Goal: Check status: Check status

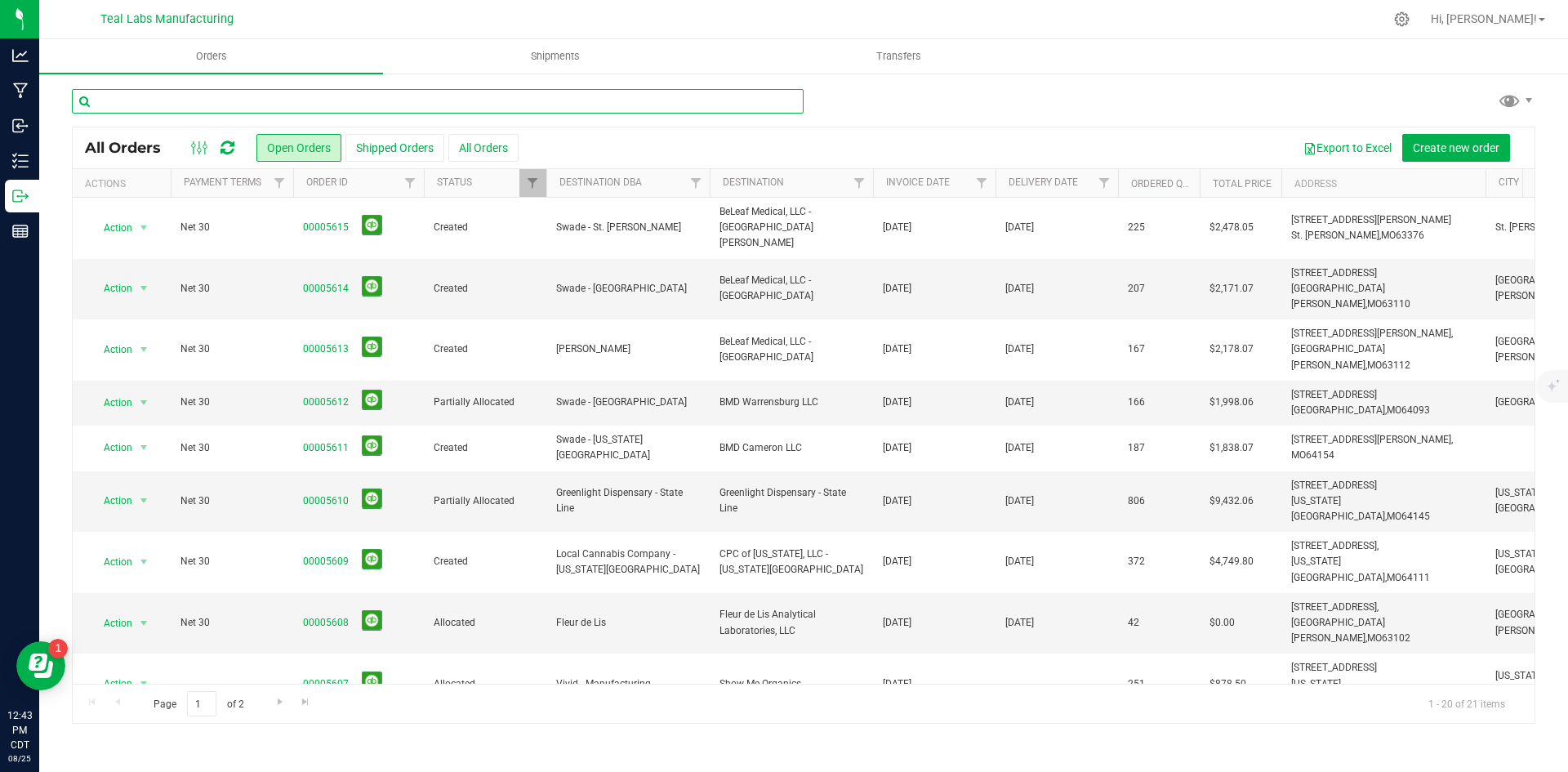
click at [176, 107] on input "text" at bounding box center [437, 101] width 732 height 25
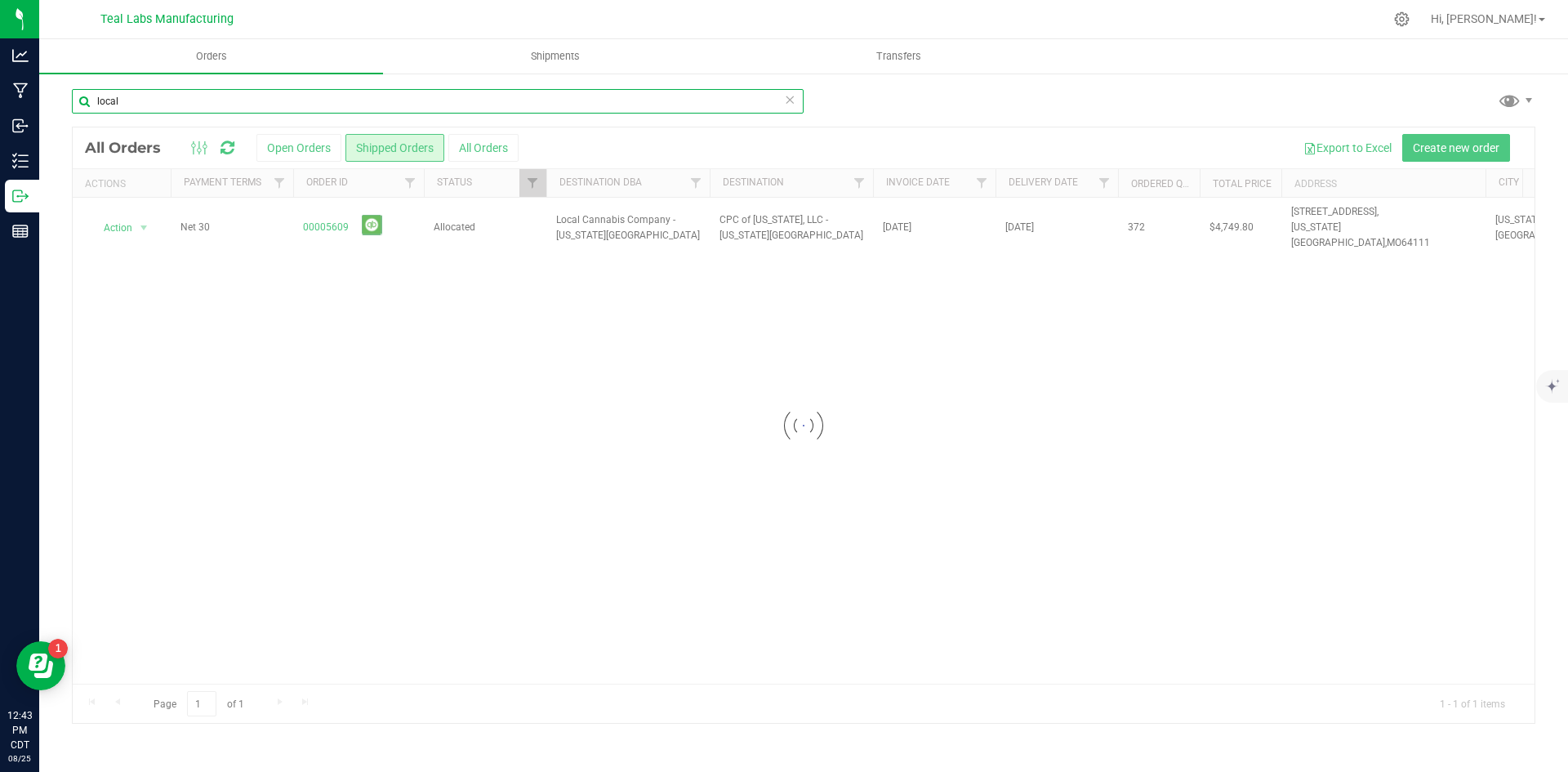
type input "local"
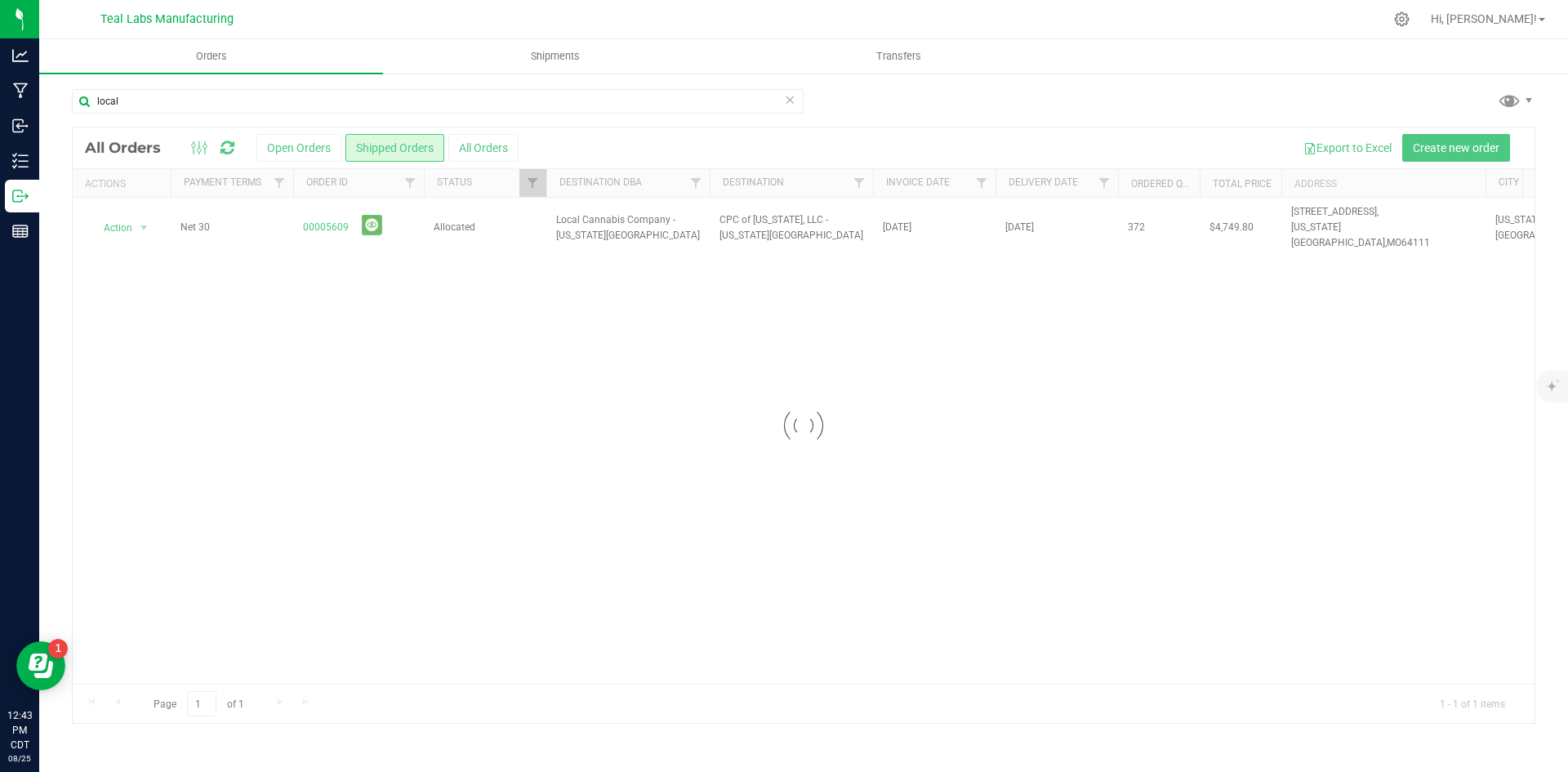
click at [323, 220] on div at bounding box center [803, 425] width 1461 height 596
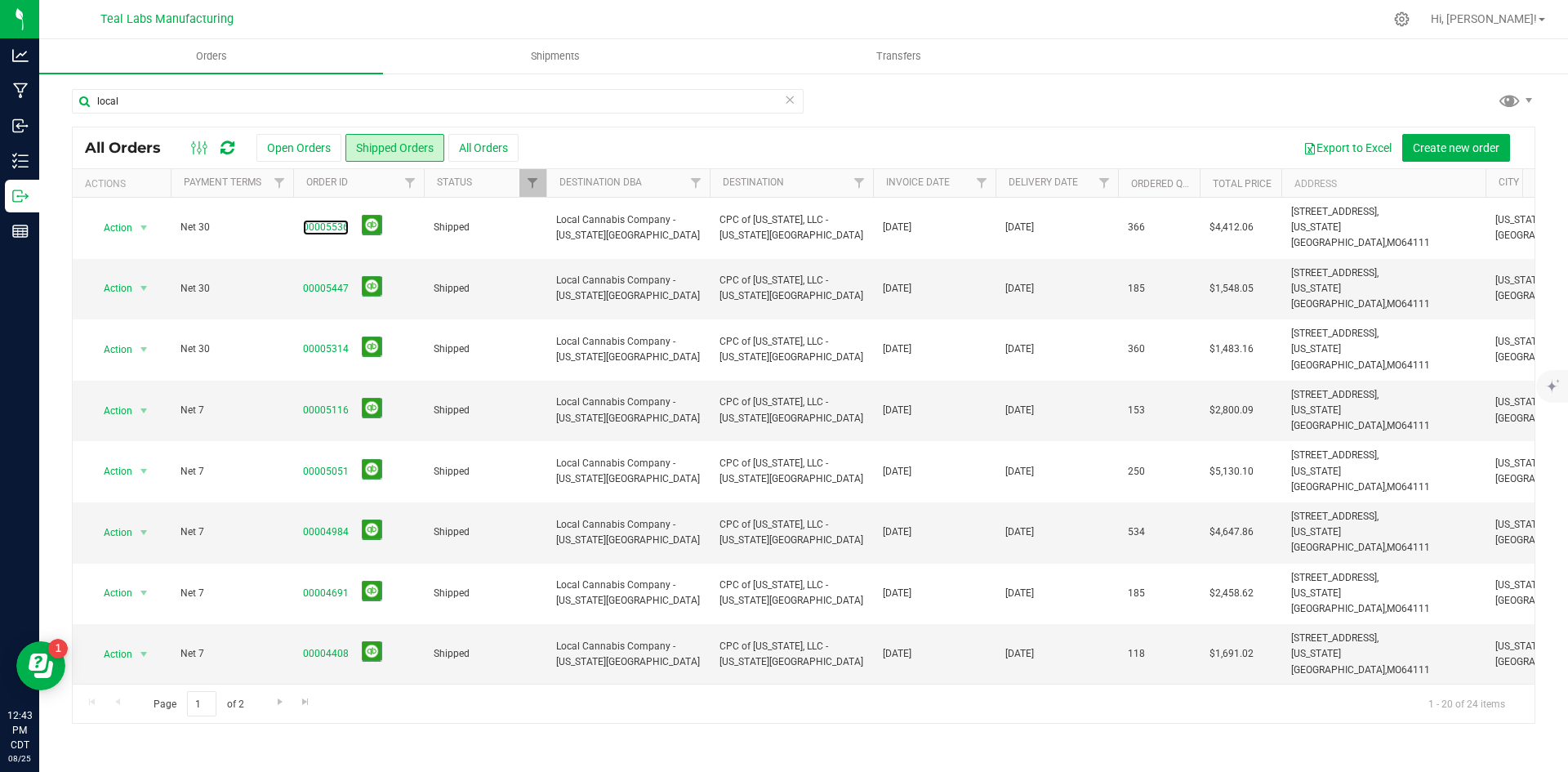
click at [323, 220] on link "00005536" at bounding box center [326, 228] width 46 height 16
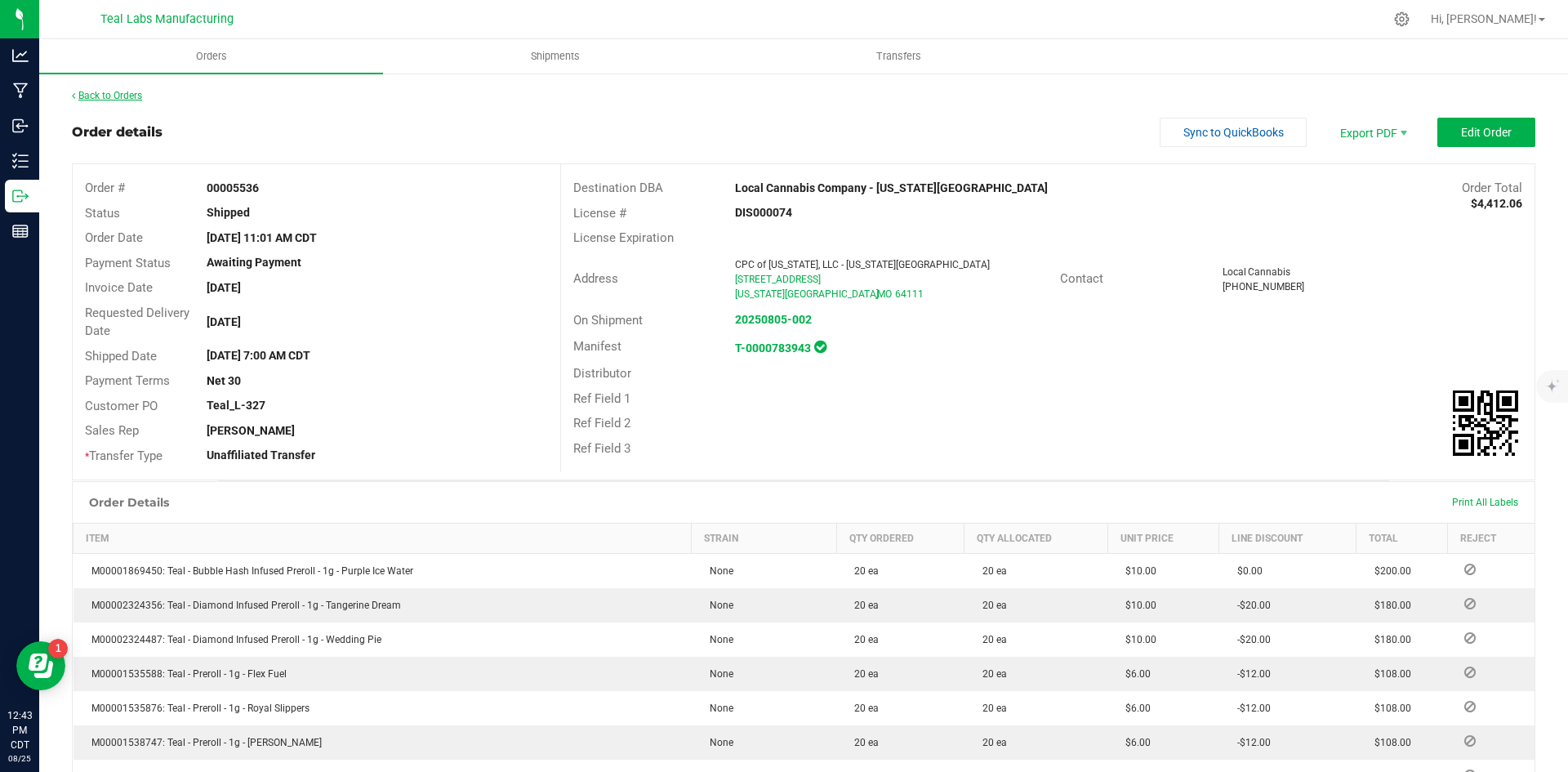
click at [123, 96] on link "Back to Orders" at bounding box center [107, 95] width 71 height 11
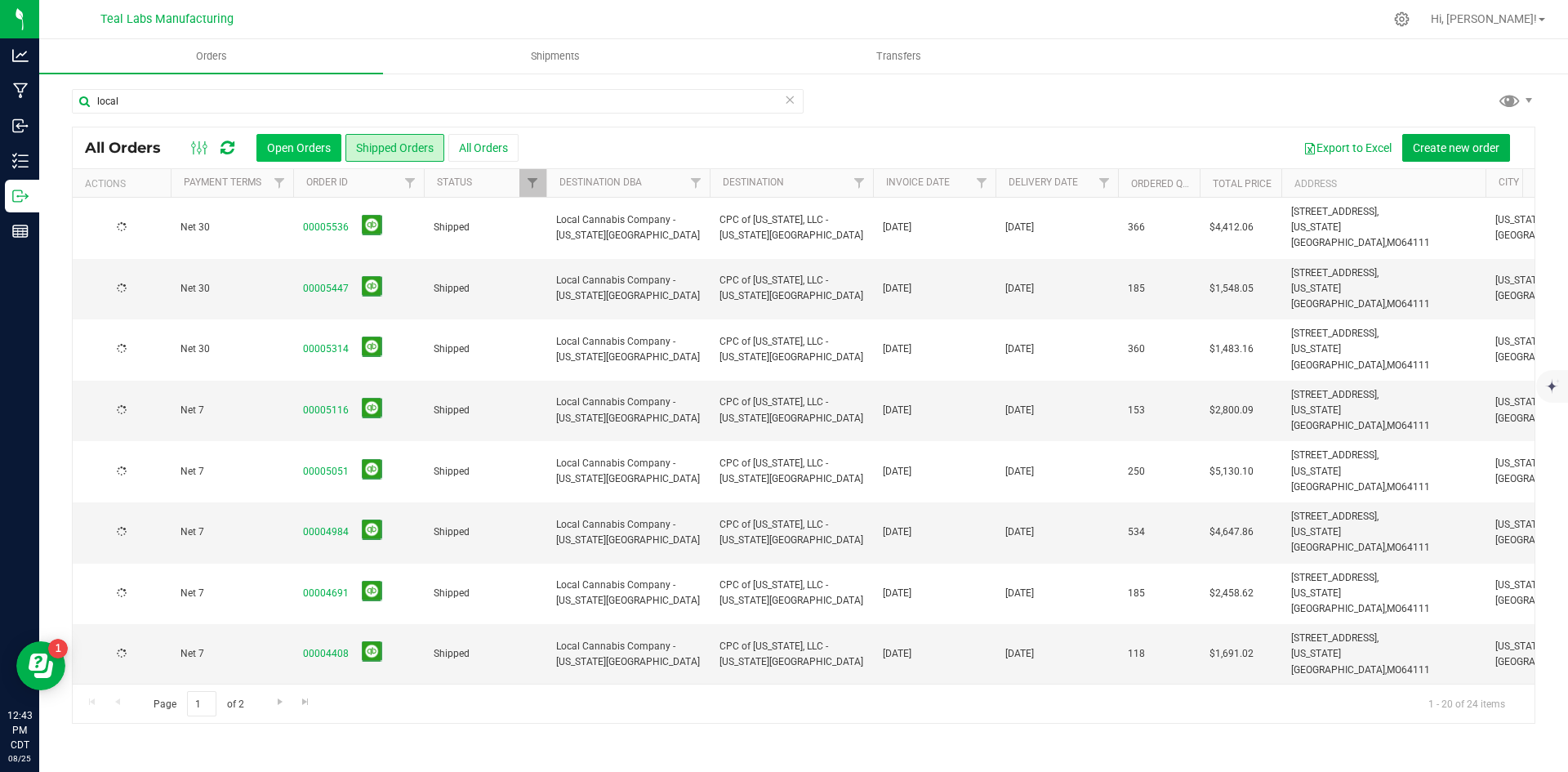
click at [316, 142] on button "Open Orders" at bounding box center [299, 148] width 85 height 28
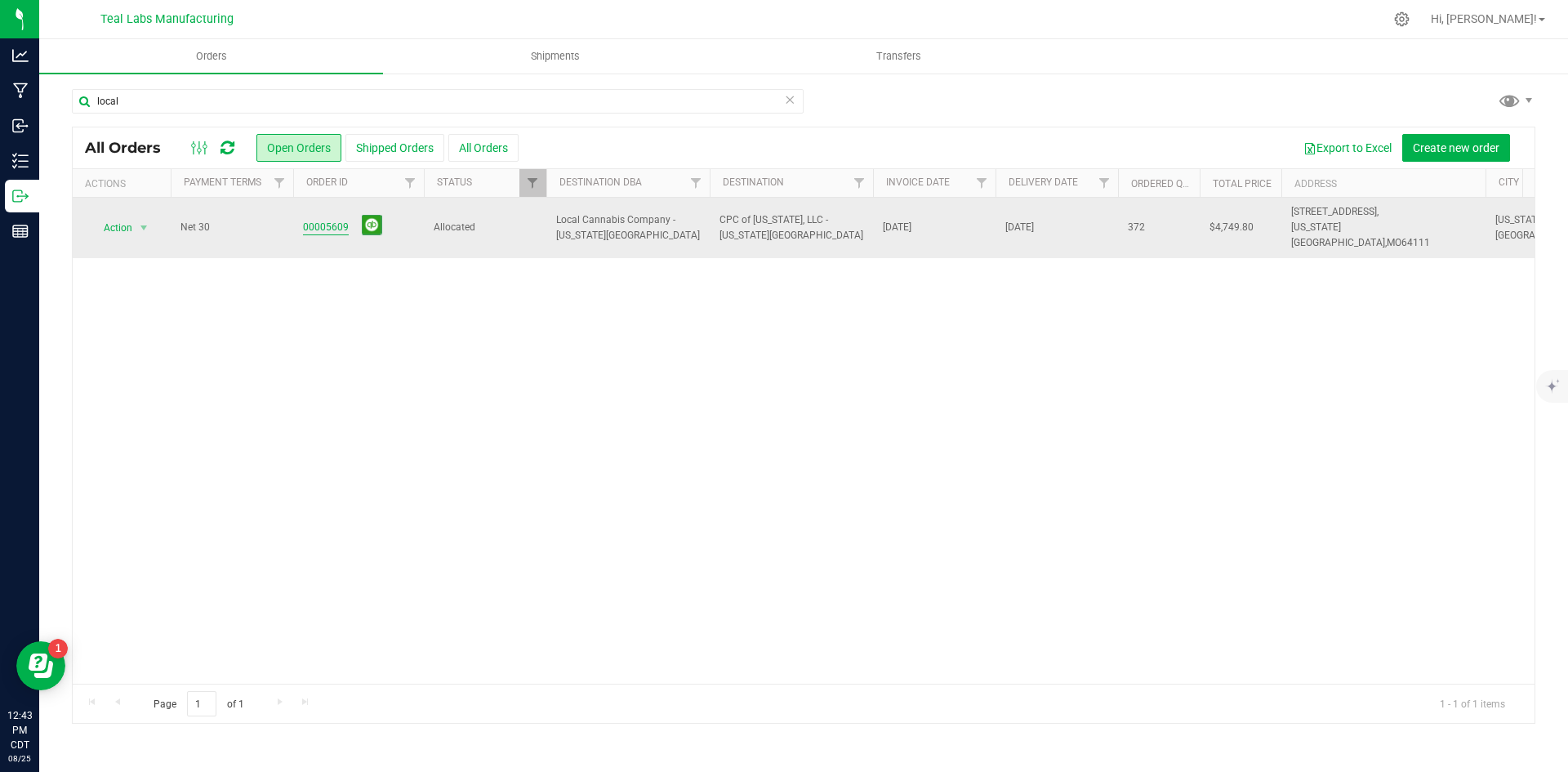
click at [309, 220] on link "00005609" at bounding box center [326, 228] width 46 height 16
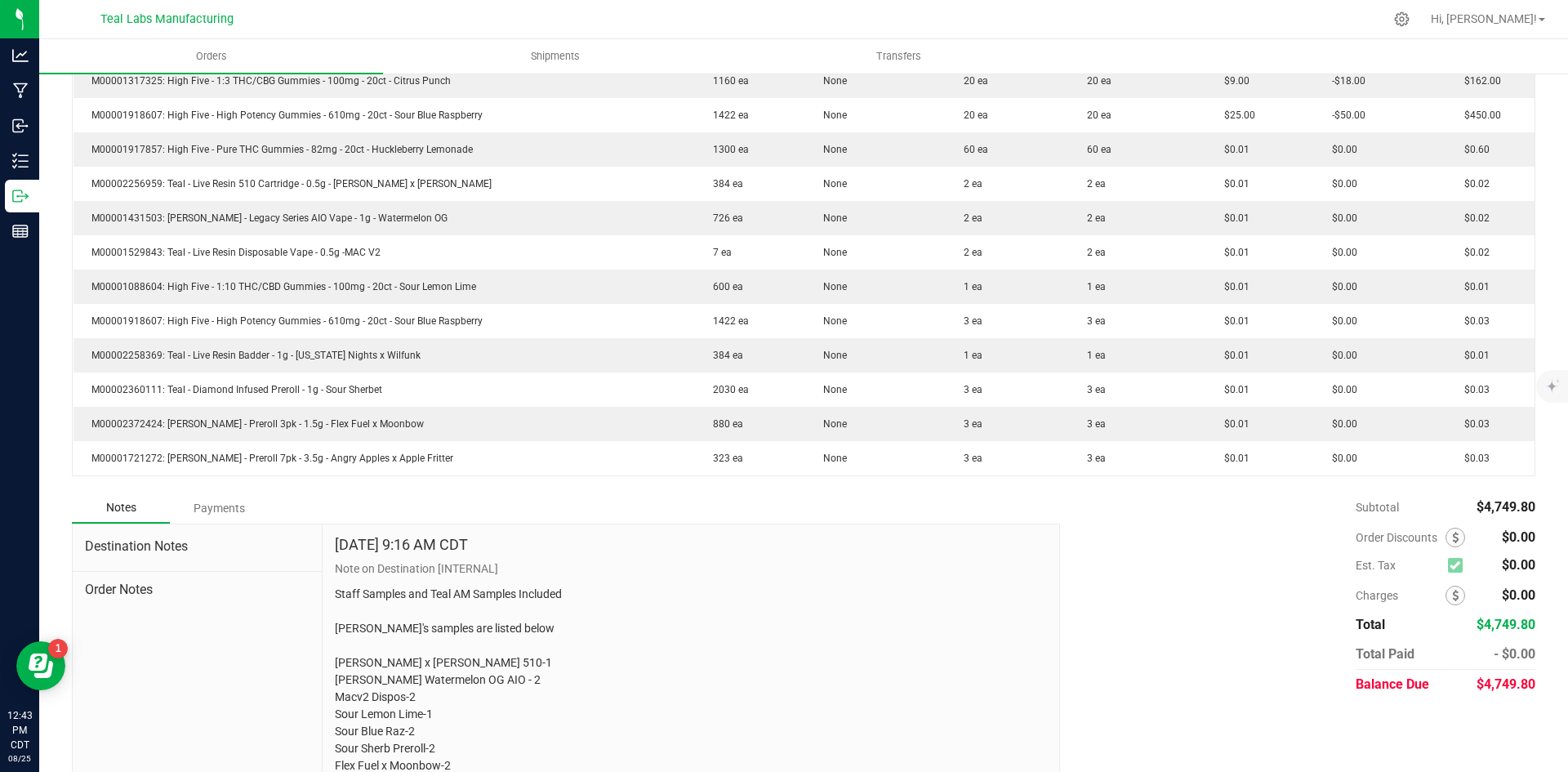
scroll to position [1029, 0]
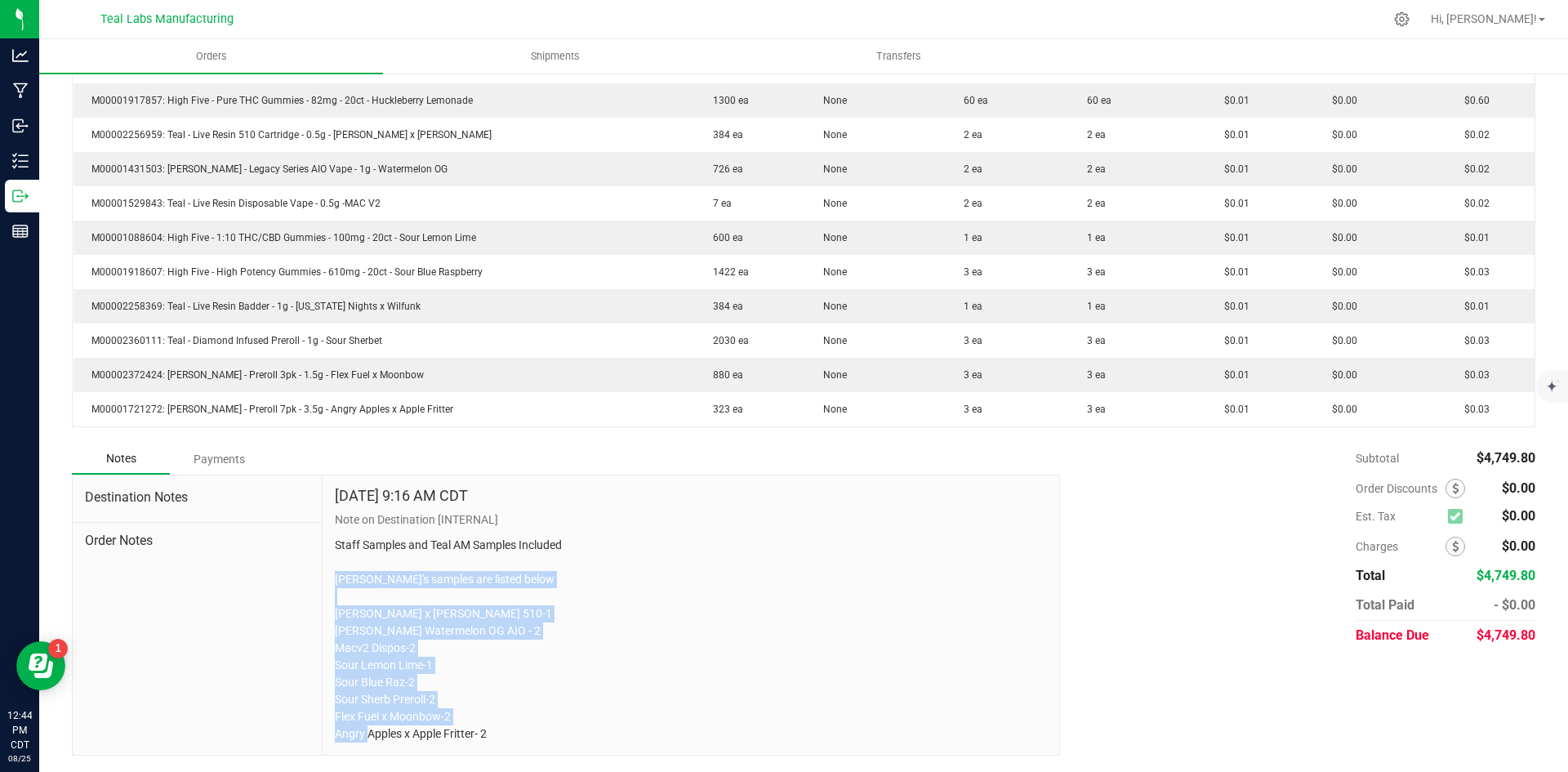
drag, startPoint x: 334, startPoint y: 576, endPoint x: 490, endPoint y: 730, distance: 219.2
click at [490, 730] on p "Staff Samples and Teal AM Samples Included [PERSON_NAME]'s samples are listed b…" at bounding box center [690, 640] width 712 height 206
copy p "[PERSON_NAME]'s samples are listed below [PERSON_NAME] x [PERSON_NAME] 510-1 [P…"
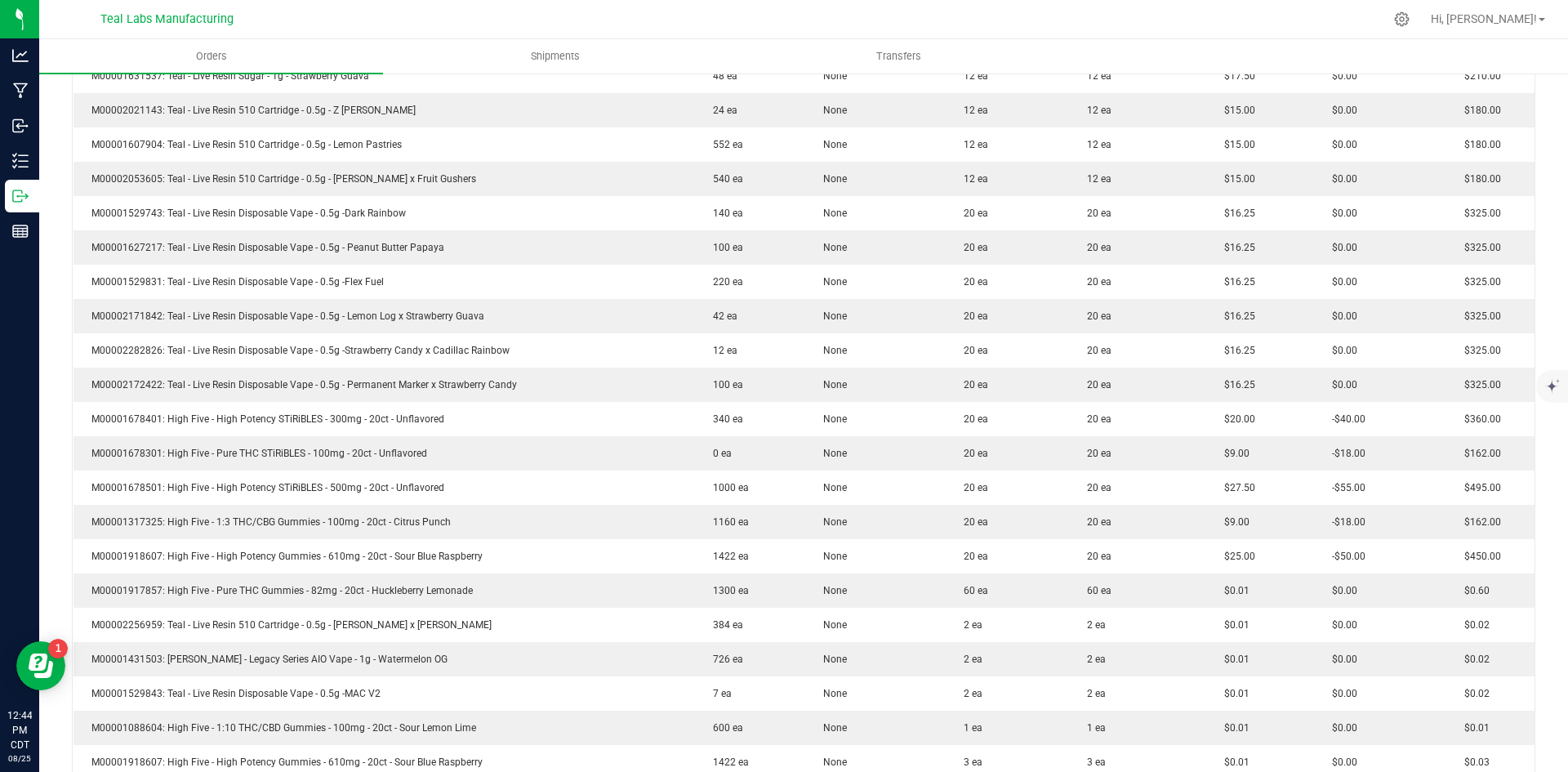
scroll to position [0, 0]
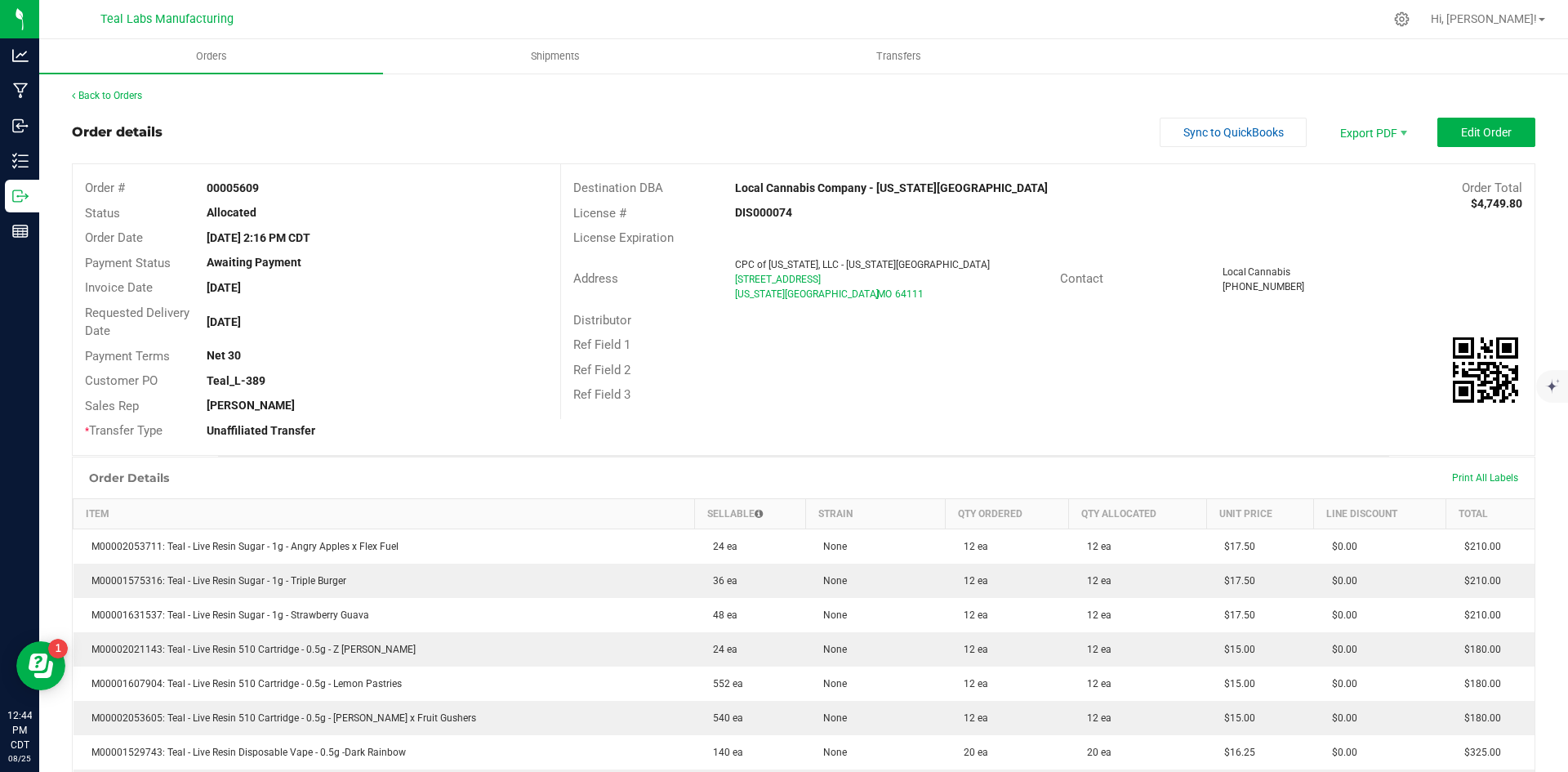
click at [127, 92] on link "Back to Orders" at bounding box center [107, 95] width 71 height 11
